Goal: Information Seeking & Learning: Learn about a topic

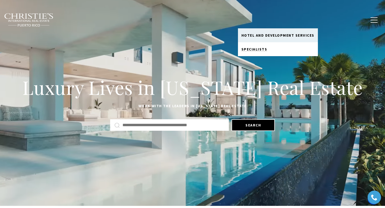
click at [256, 49] on span "Specialists" at bounding box center [254, 49] width 26 height 5
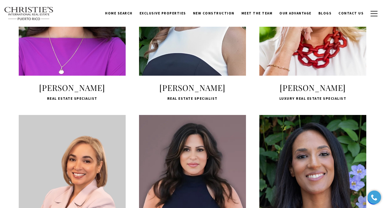
scroll to position [435, 0]
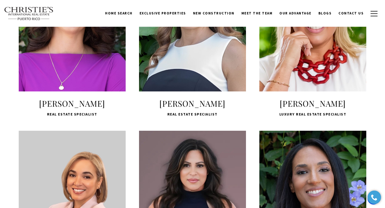
click at [82, 73] on span "LEARN MORE" at bounding box center [72, 64] width 71 height 15
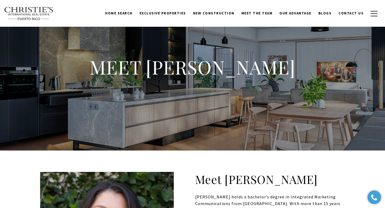
scroll to position [11, 0]
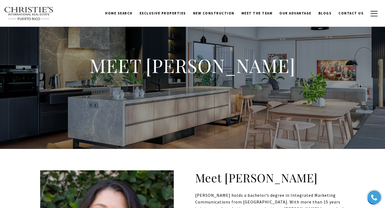
drag, startPoint x: 164, startPoint y: 65, endPoint x: 327, endPoint y: 65, distance: 162.7
click at [328, 65] on div "MEET Leilani Geller" at bounding box center [192, 69] width 385 height 160
copy h1 "Leilani Geller"
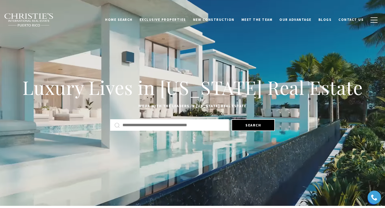
click at [170, 18] on span "Exclusive Properties" at bounding box center [162, 19] width 46 height 5
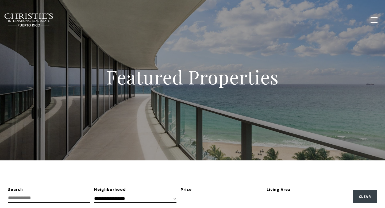
type input "**********"
type input "*********"
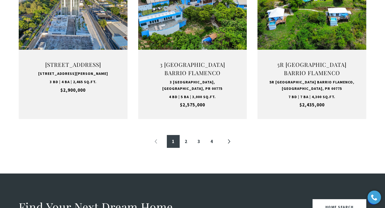
scroll to position [590, 0]
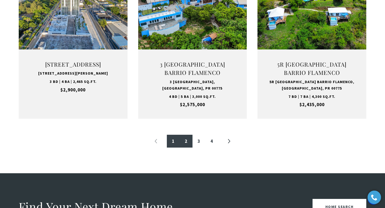
click at [185, 144] on link "2" at bounding box center [186, 141] width 13 height 13
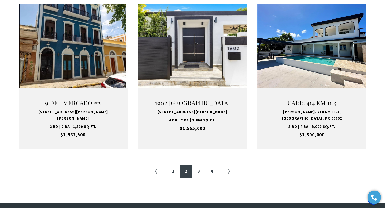
scroll to position [555, 0]
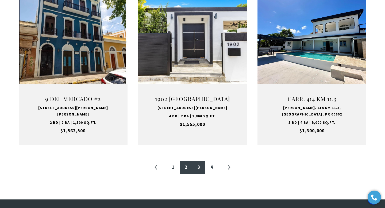
click at [200, 161] on link "3" at bounding box center [198, 167] width 13 height 13
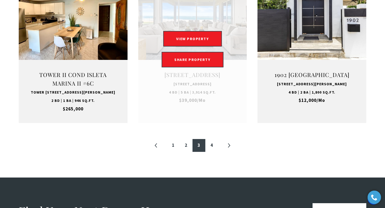
scroll to position [585, 0]
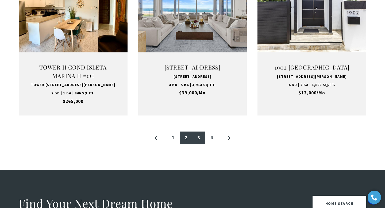
click at [187, 143] on link "2" at bounding box center [186, 137] width 13 height 13
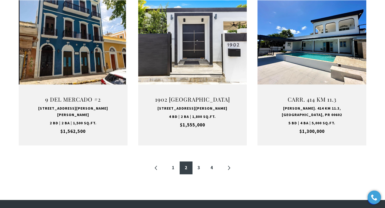
scroll to position [555, 0]
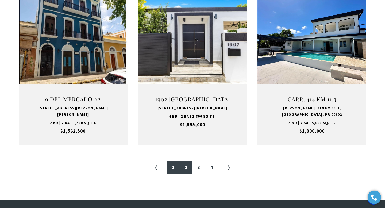
click at [175, 161] on link "1" at bounding box center [173, 167] width 13 height 13
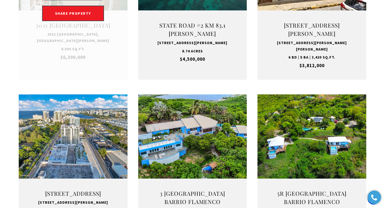
scroll to position [503, 0]
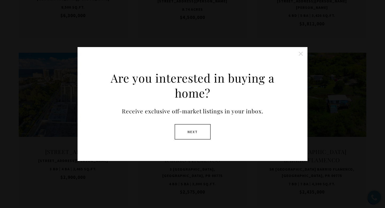
click at [302, 53] on button "Close this option" at bounding box center [300, 53] width 11 height 11
